Goal: Task Accomplishment & Management: Manage account settings

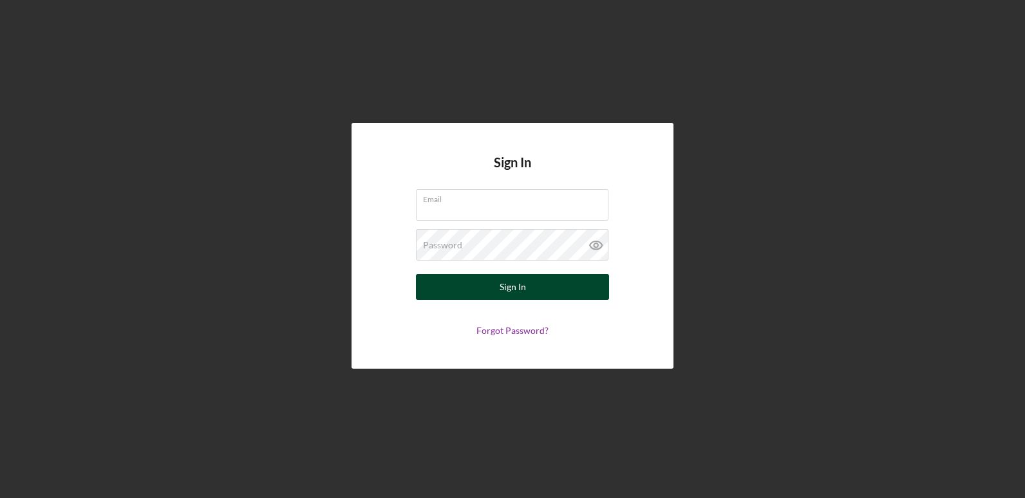
type input "[EMAIL_ADDRESS][DOMAIN_NAME]"
click at [512, 286] on div "Sign In" at bounding box center [513, 287] width 26 height 26
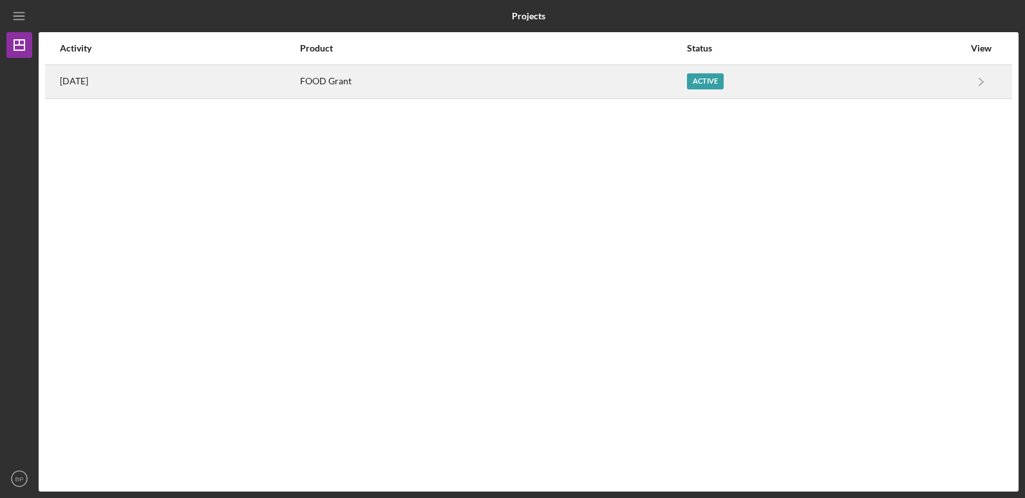
click at [299, 84] on div "[DATE]" at bounding box center [179, 82] width 239 height 32
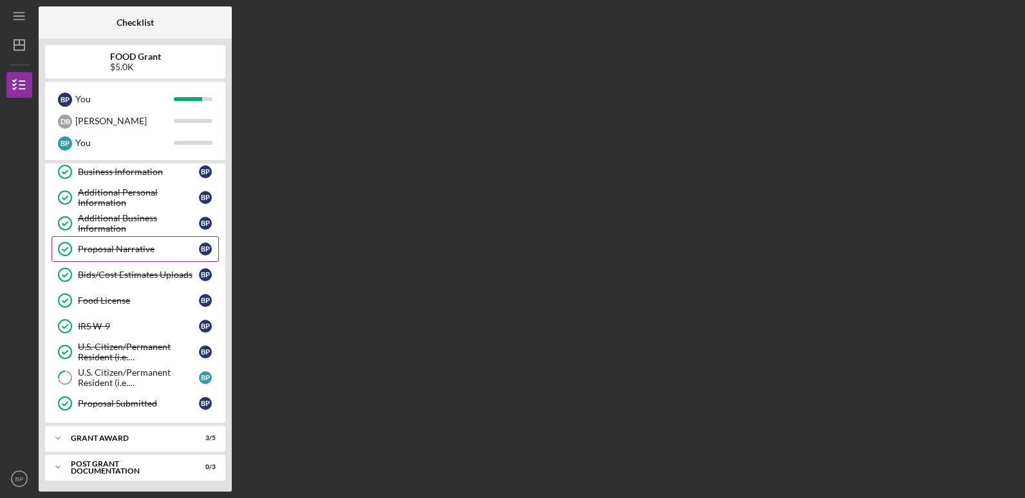
scroll to position [84, 0]
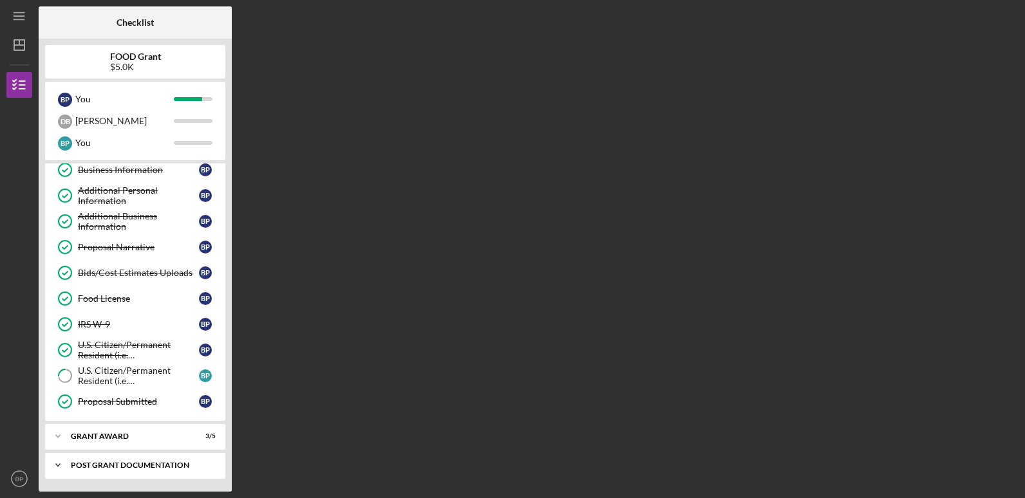
click at [162, 463] on div "Post Grant Documentation" at bounding box center [140, 466] width 138 height 8
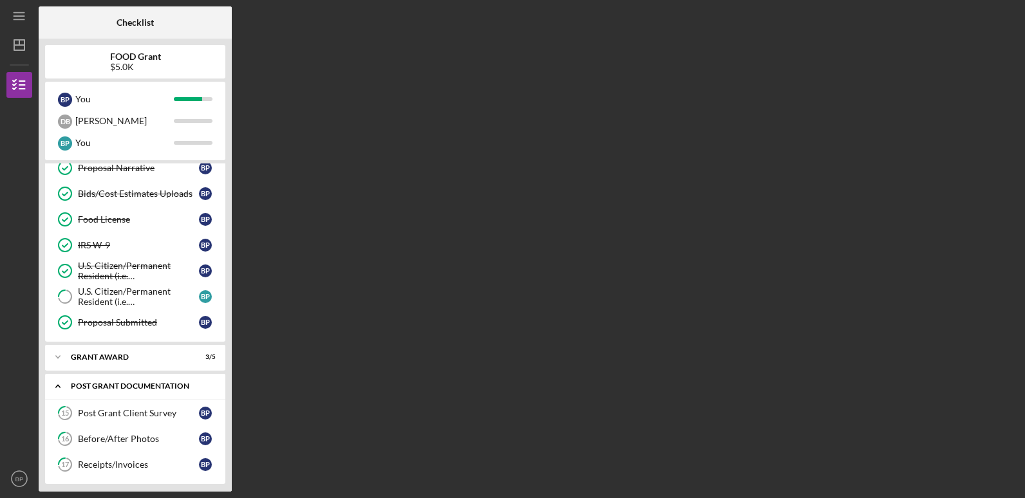
scroll to position [169, 0]
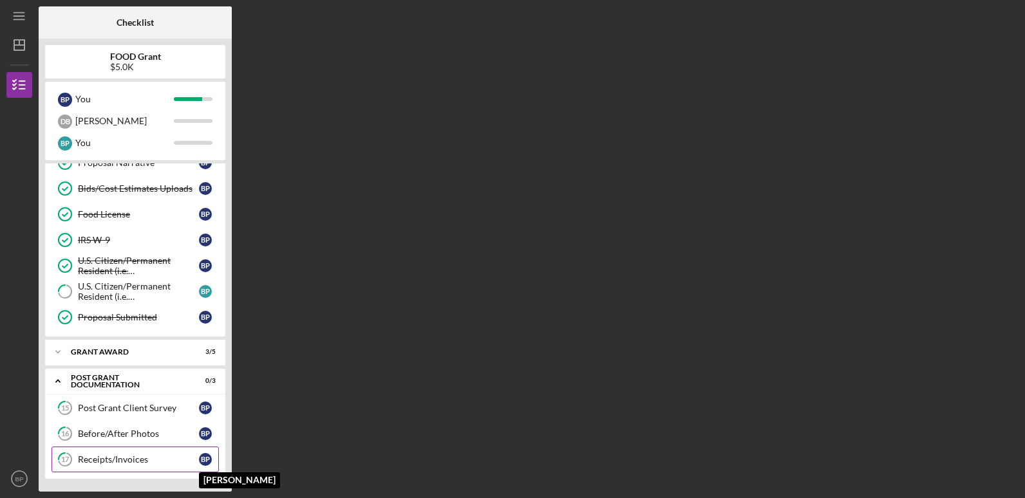
click at [202, 456] on div "B P" at bounding box center [205, 459] width 13 height 13
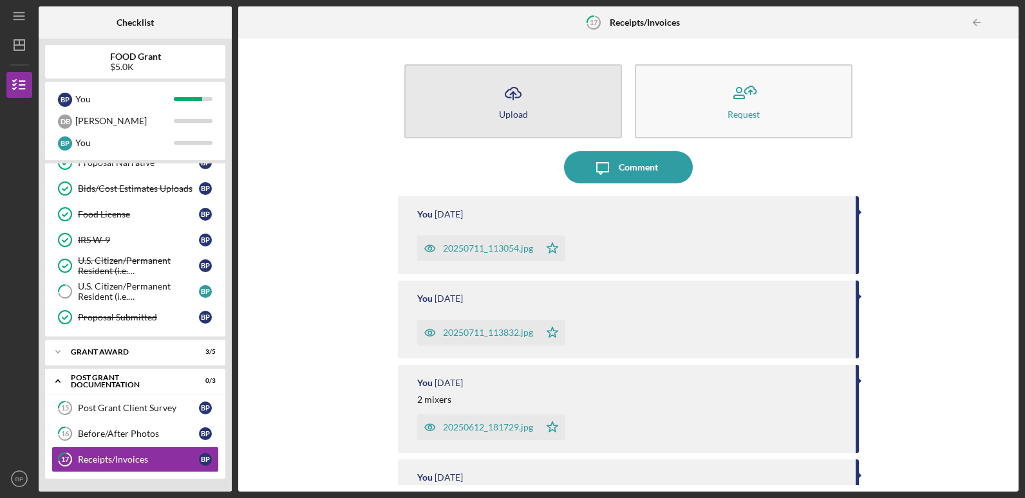
click at [549, 102] on button "Icon/Upload Upload" at bounding box center [513, 101] width 218 height 74
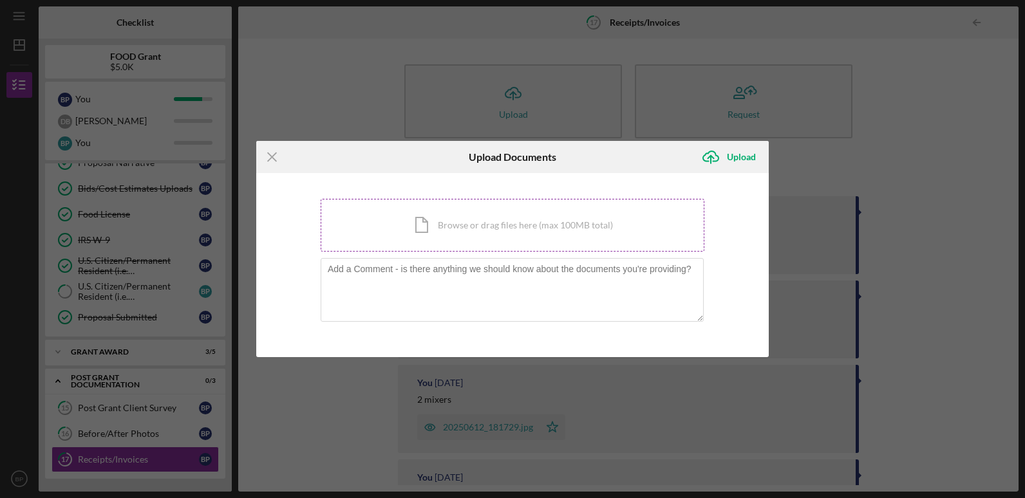
click at [467, 229] on div "Icon/Document Browse or drag files here (max 100MB total) Tap to choose files o…" at bounding box center [513, 225] width 384 height 53
click at [273, 151] on icon "Icon/Menu Close" at bounding box center [272, 157] width 32 height 32
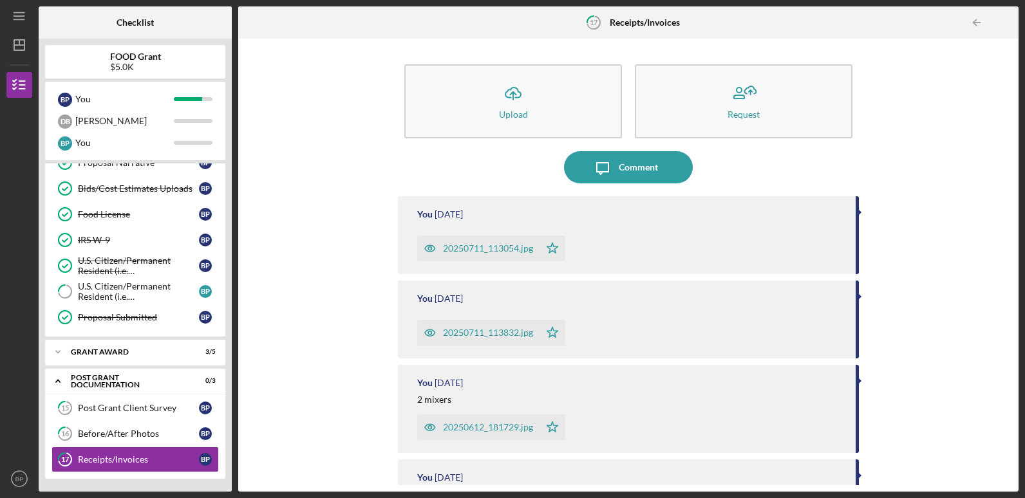
click at [581, 247] on div "20250711_113054.jpg Icon/Star" at bounding box center [629, 245] width 425 height 32
click at [524, 251] on div "20250711_113054.jpg" at bounding box center [488, 248] width 90 height 10
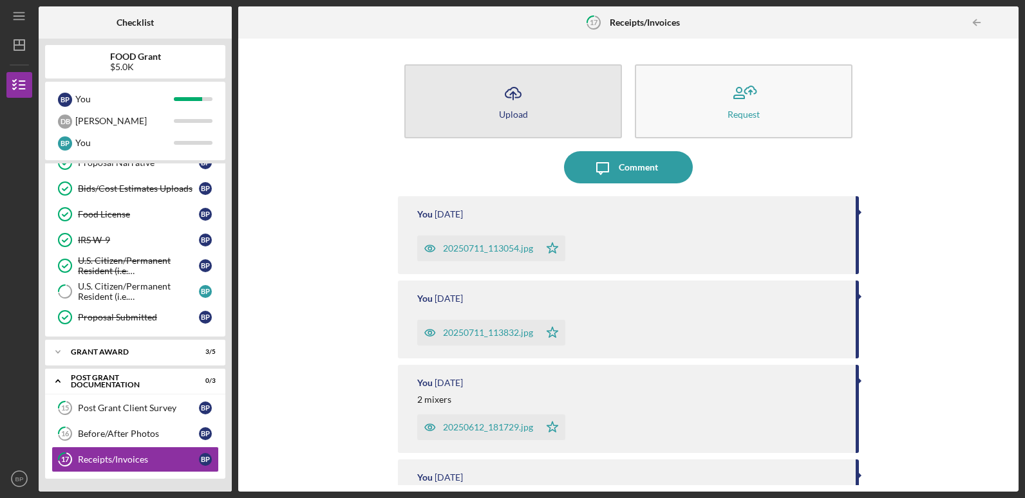
click at [483, 110] on button "Icon/Upload Upload" at bounding box center [513, 101] width 218 height 74
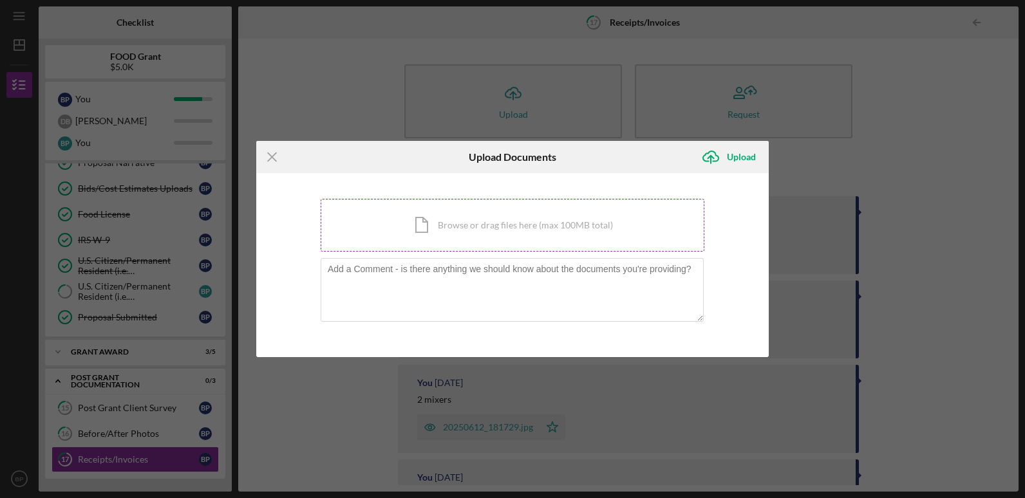
click at [467, 220] on div "Icon/Document Browse or drag files here (max 100MB total) Tap to choose files o…" at bounding box center [513, 225] width 384 height 53
click at [301, 448] on div "Icon/Menu Close Upload Documents Icon/Upload Upload You're uploading documents …" at bounding box center [512, 249] width 1025 height 498
click at [290, 444] on div "Icon/Menu Close Upload Documents Icon/Upload Upload You're uploading documents …" at bounding box center [512, 249] width 1025 height 498
click at [271, 156] on line at bounding box center [272, 157] width 8 height 8
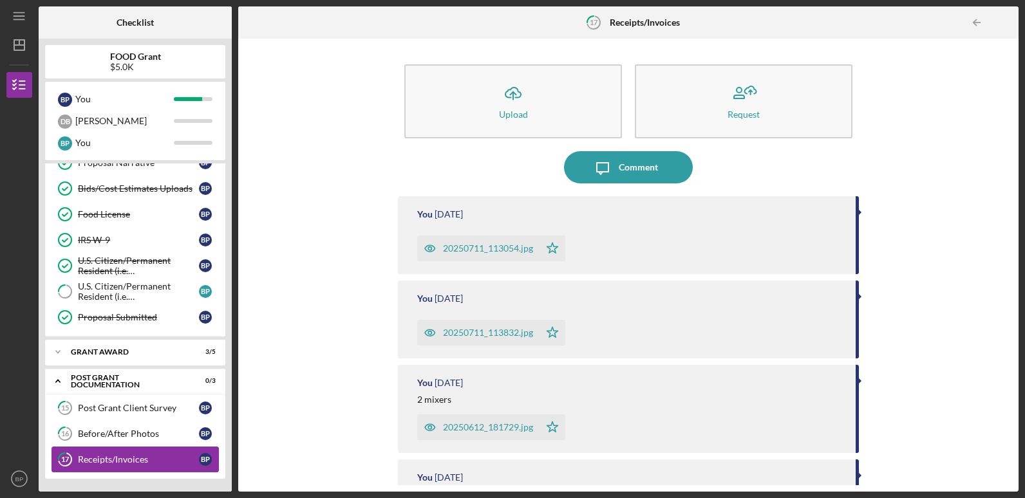
click at [155, 459] on div "Receipts/Invoices" at bounding box center [138, 460] width 121 height 10
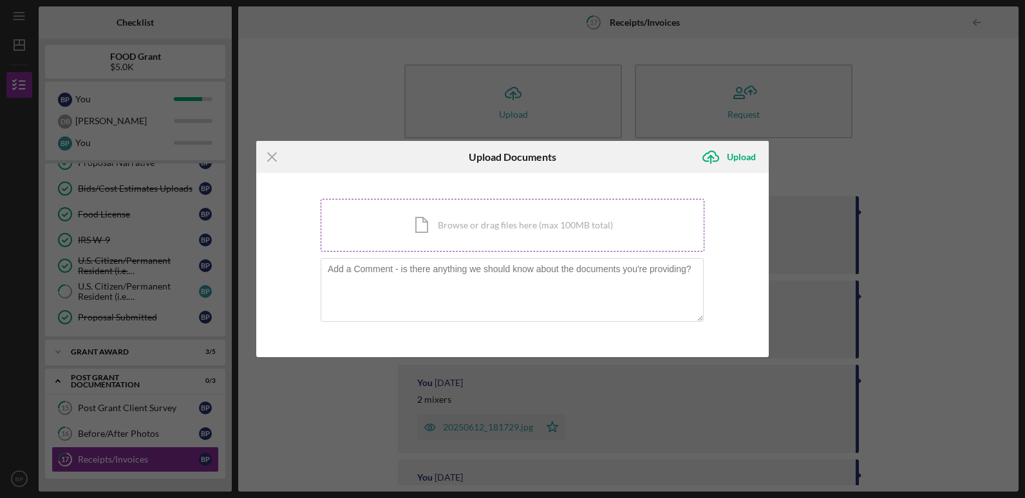
click at [522, 226] on div "Icon/Document Browse or drag files here (max 100MB total) Tap to choose files o…" at bounding box center [513, 225] width 384 height 53
